Goal: Information Seeking & Learning: Learn about a topic

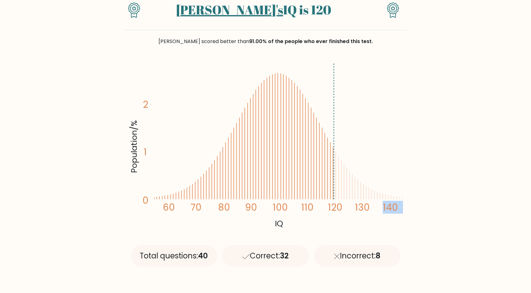
drag, startPoint x: 309, startPoint y: 155, endPoint x: 273, endPoint y: 154, distance: 36.1
click at [273, 154] on icon "Population/% IQ 0 1 2 60 70 80 90 100 110 120 130 140" at bounding box center [265, 145] width 275 height 170
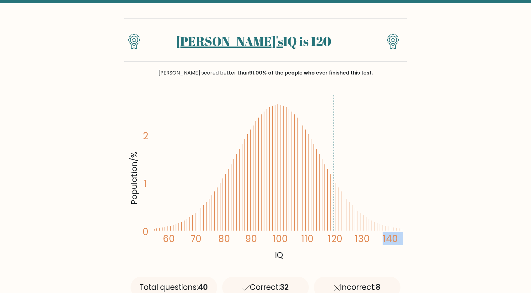
click at [272, 154] on icon "Population/% IQ 0 1 2 60 70 80 90 100 110 120 130 140" at bounding box center [265, 177] width 275 height 170
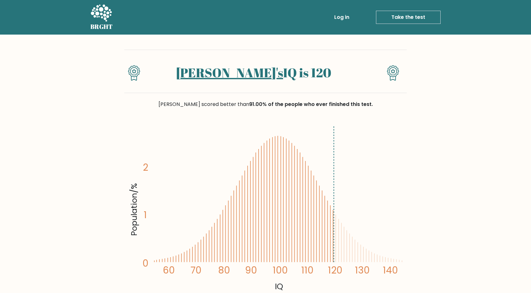
click at [401, 19] on link "Take the test" at bounding box center [408, 17] width 65 height 13
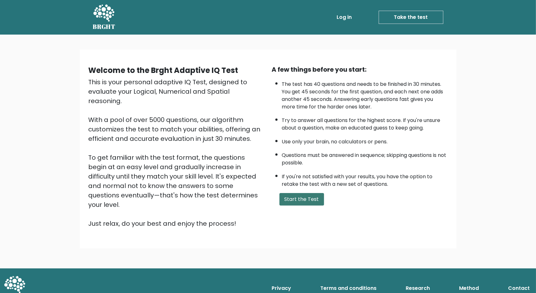
click at [295, 201] on button "Start the Test" at bounding box center [301, 199] width 45 height 13
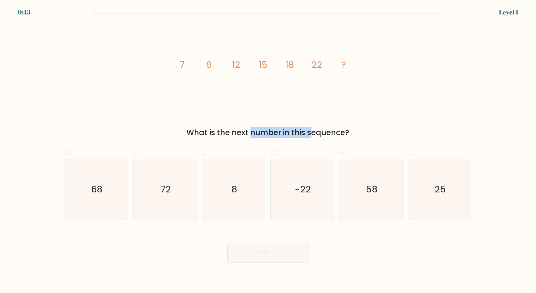
drag, startPoint x: 208, startPoint y: 132, endPoint x: 264, endPoint y: 130, distance: 56.2
click at [262, 130] on div "What is the next number in this sequence?" at bounding box center [267, 132] width 399 height 11
click at [265, 130] on div "What is the next number in this sequence?" at bounding box center [267, 132] width 399 height 11
